Goal: Task Accomplishment & Management: Manage account settings

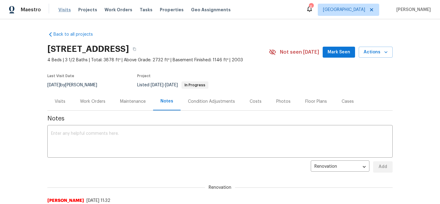
scroll to position [89, 0]
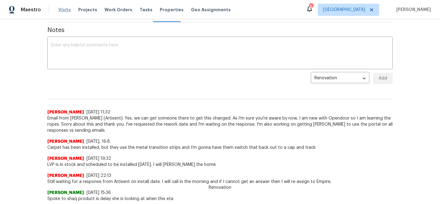
click at [63, 11] on span "Visits" at bounding box center [64, 10] width 13 height 6
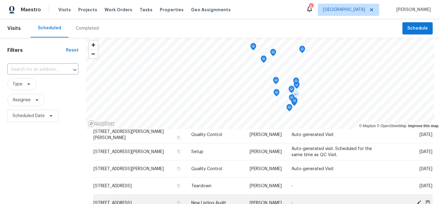
scroll to position [59, 0]
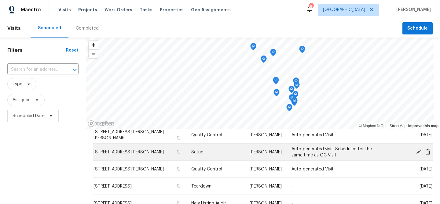
click at [419, 152] on icon at bounding box center [418, 151] width 5 height 5
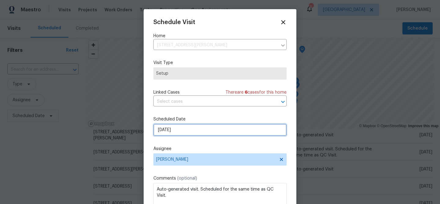
click at [191, 128] on input "[DATE]" at bounding box center [219, 130] width 133 height 12
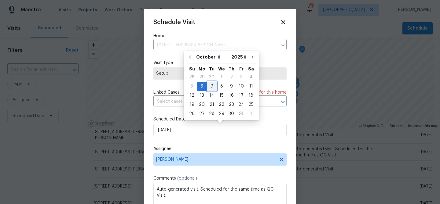
click at [211, 87] on div "7" at bounding box center [212, 86] width 10 height 9
type input "[DATE]"
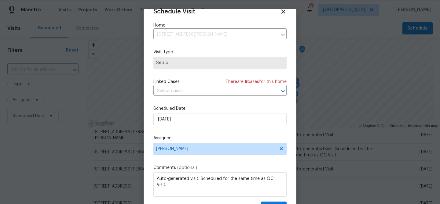
scroll to position [28, 0]
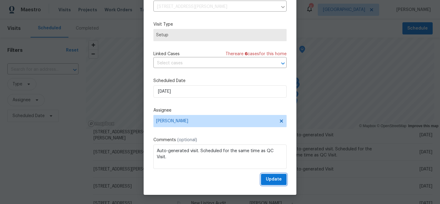
click at [274, 179] on span "Update" at bounding box center [274, 180] width 16 height 8
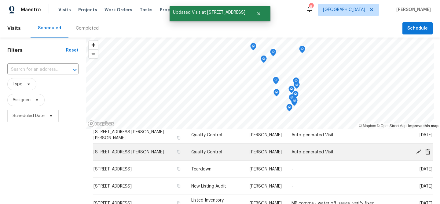
click at [420, 151] on icon at bounding box center [418, 151] width 5 height 5
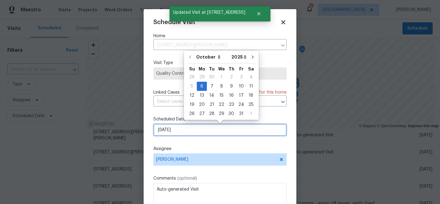
click at [188, 128] on input "[DATE]" at bounding box center [219, 130] width 133 height 12
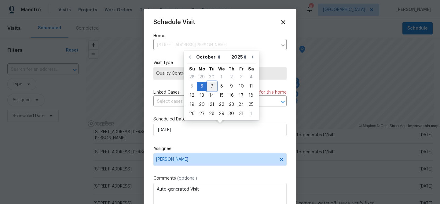
click at [209, 88] on div "7" at bounding box center [212, 86] width 10 height 9
type input "[DATE]"
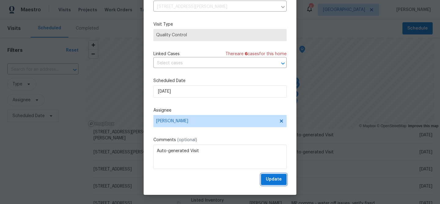
click at [276, 180] on span "Update" at bounding box center [274, 180] width 16 height 8
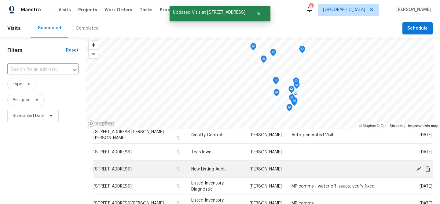
scroll to position [43, 0]
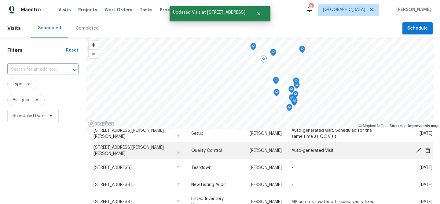
click at [417, 151] on icon at bounding box center [418, 150] width 5 height 5
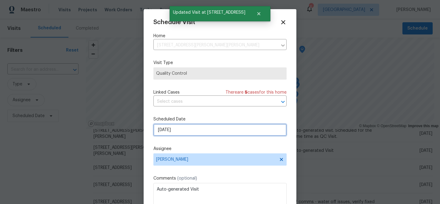
click at [177, 133] on input "[DATE]" at bounding box center [219, 130] width 133 height 12
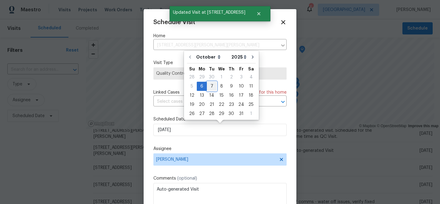
click at [211, 87] on div "7" at bounding box center [212, 86] width 10 height 9
type input "[DATE]"
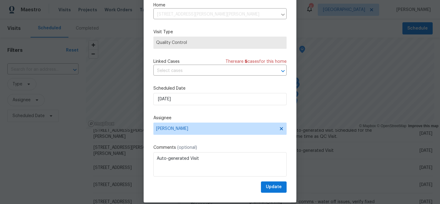
scroll to position [28, 0]
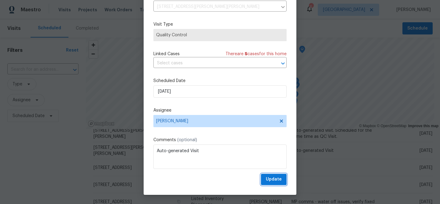
click at [269, 176] on span "Update" at bounding box center [274, 180] width 16 height 8
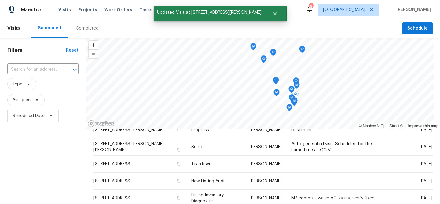
scroll to position [27, 0]
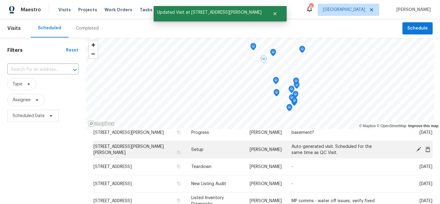
click at [419, 151] on icon at bounding box center [418, 149] width 5 height 5
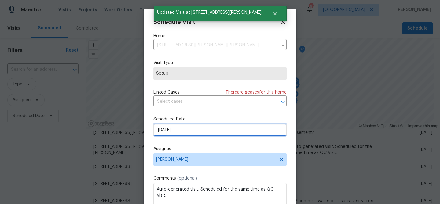
click at [177, 130] on input "[DATE]" at bounding box center [219, 130] width 133 height 12
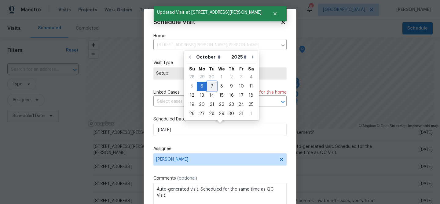
click at [210, 86] on div "7" at bounding box center [212, 86] width 10 height 9
type input "[DATE]"
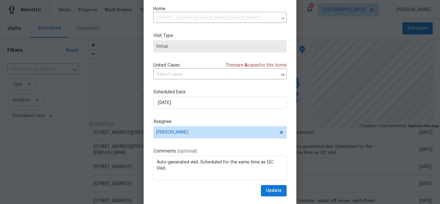
scroll to position [28, 0]
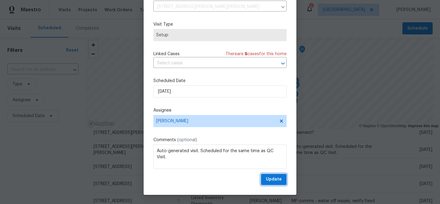
click at [274, 181] on span "Update" at bounding box center [274, 180] width 16 height 8
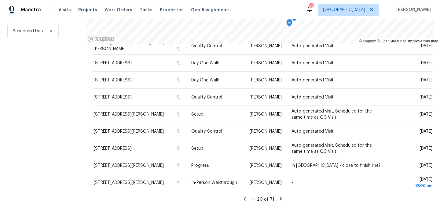
scroll to position [88, 0]
